Goal: Task Accomplishment & Management: Use online tool/utility

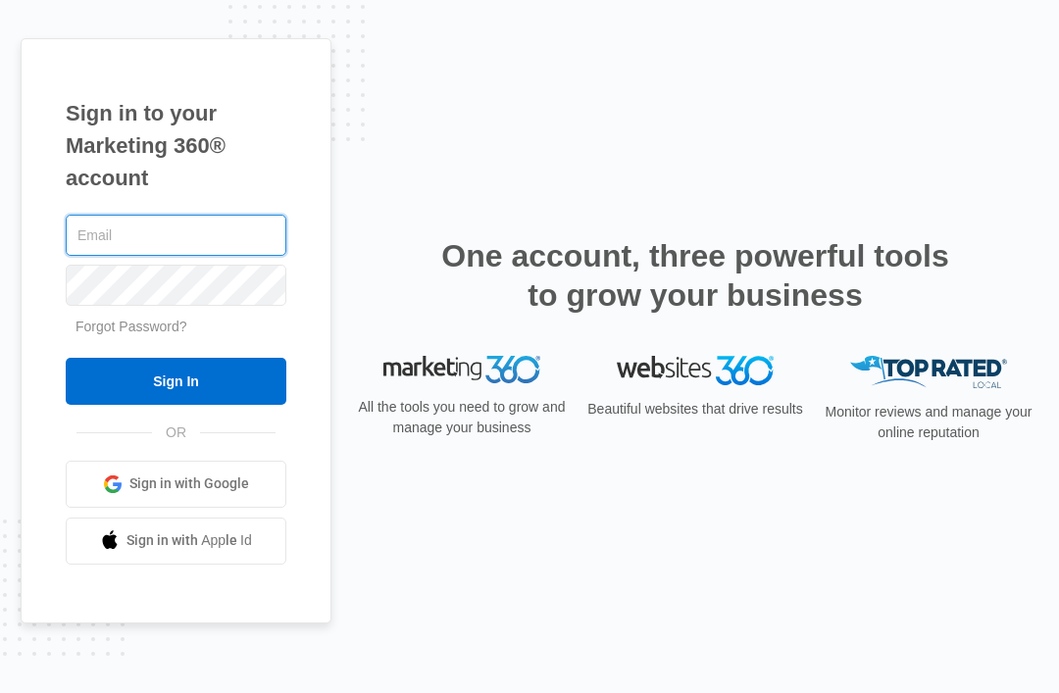
type input "[EMAIL_ADDRESS][DOMAIN_NAME]"
click at [176, 405] on input "Sign In" at bounding box center [176, 381] width 221 height 47
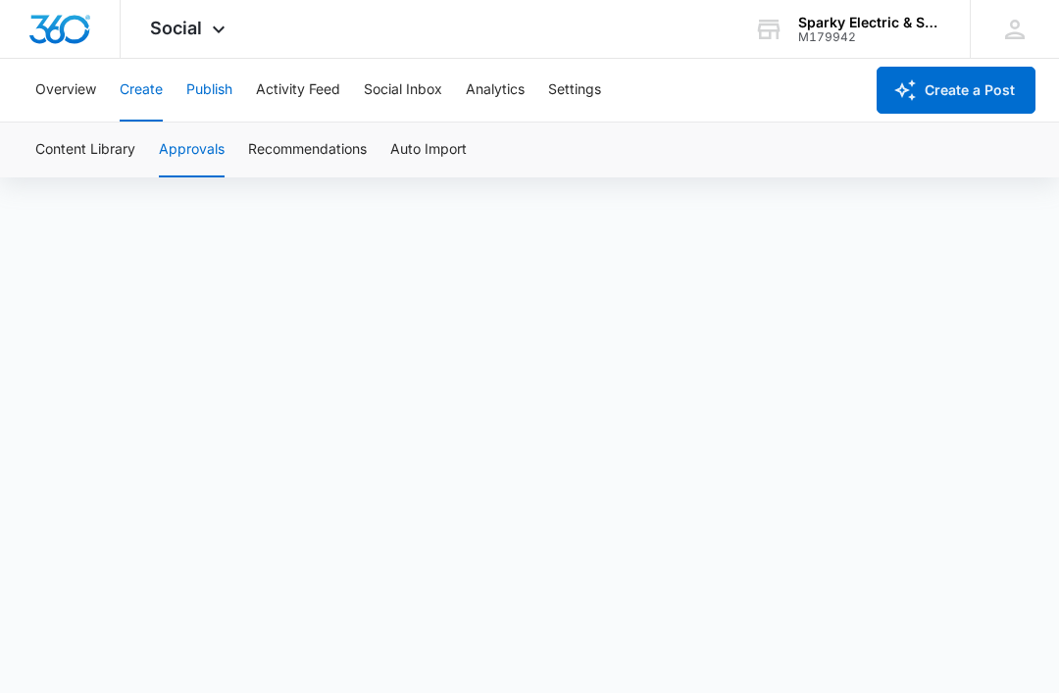
click at [206, 99] on button "Publish" at bounding box center [209, 90] width 46 height 63
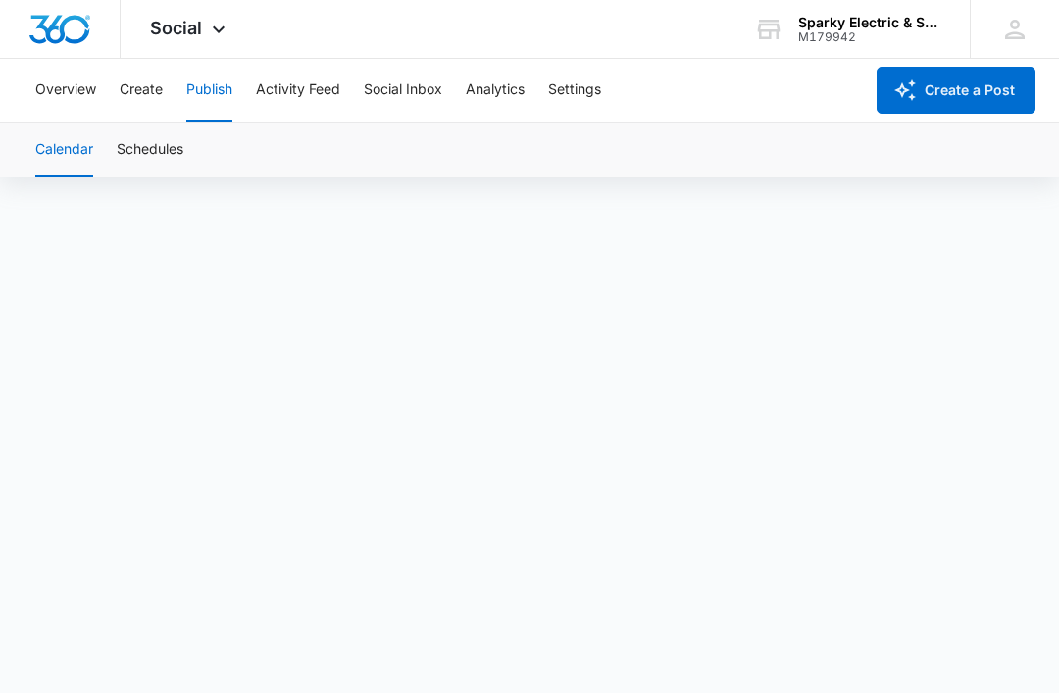
click at [113, 107] on div "Overview Create Publish Activity Feed Social Inbox Analytics Settings" at bounding box center [444, 90] width 840 height 63
click at [176, 155] on button "Schedules" at bounding box center [150, 150] width 67 height 55
click at [159, 104] on button "Create" at bounding box center [141, 90] width 43 height 63
click at [214, 103] on button "Publish" at bounding box center [209, 90] width 46 height 63
